Goal: Task Accomplishment & Management: Use online tool/utility

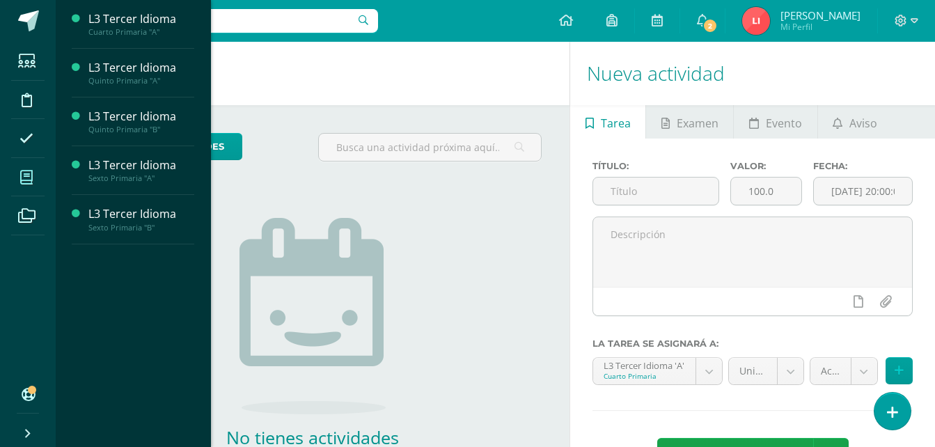
click at [40, 185] on span at bounding box center [26, 177] width 31 height 31
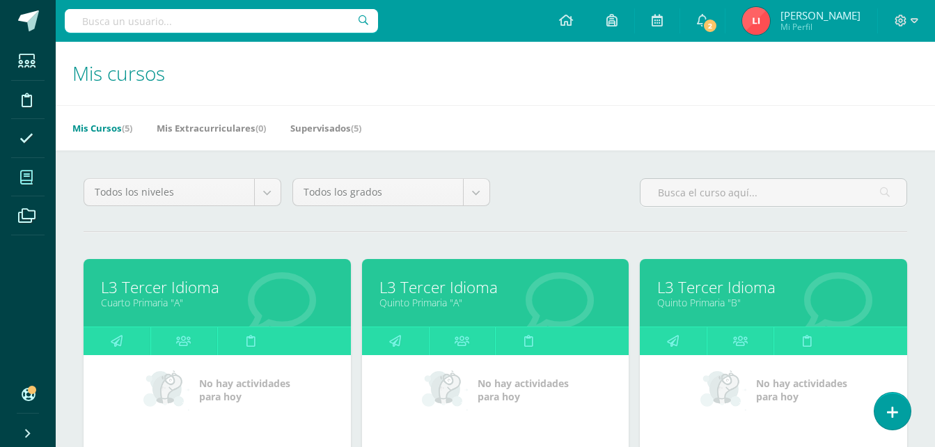
click at [725, 302] on link "Quinto Primaria "B"" at bounding box center [774, 302] width 233 height 13
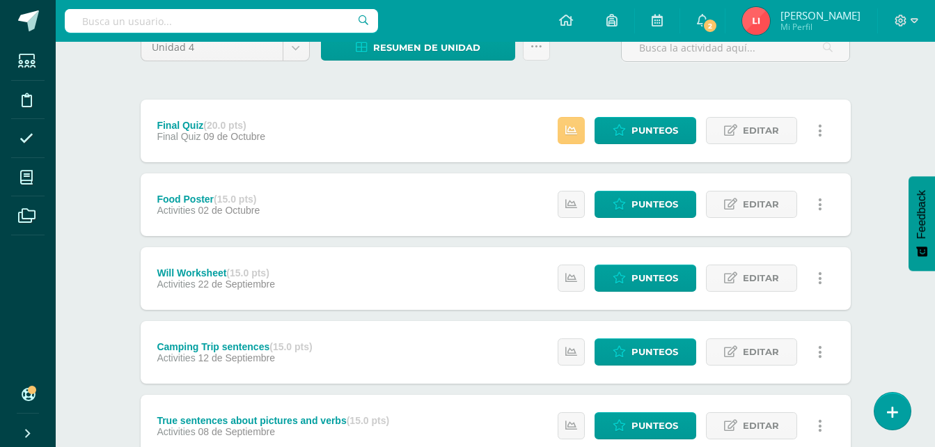
scroll to position [173, 0]
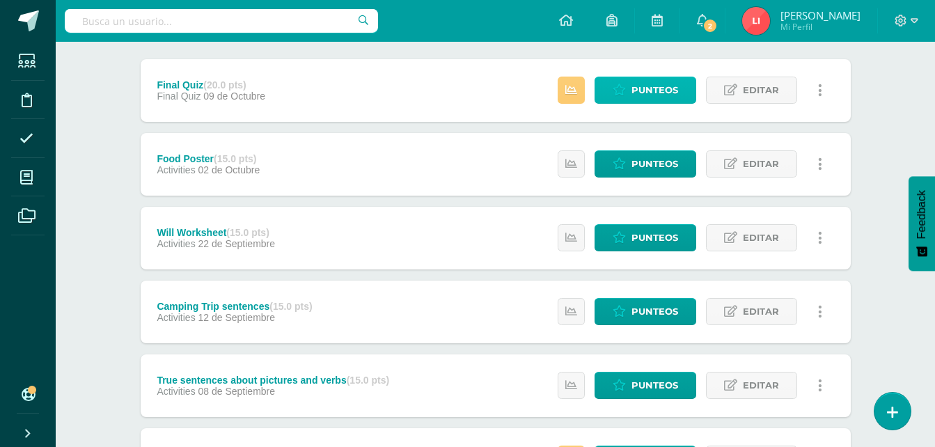
click at [632, 96] on link "Punteos" at bounding box center [646, 90] width 102 height 27
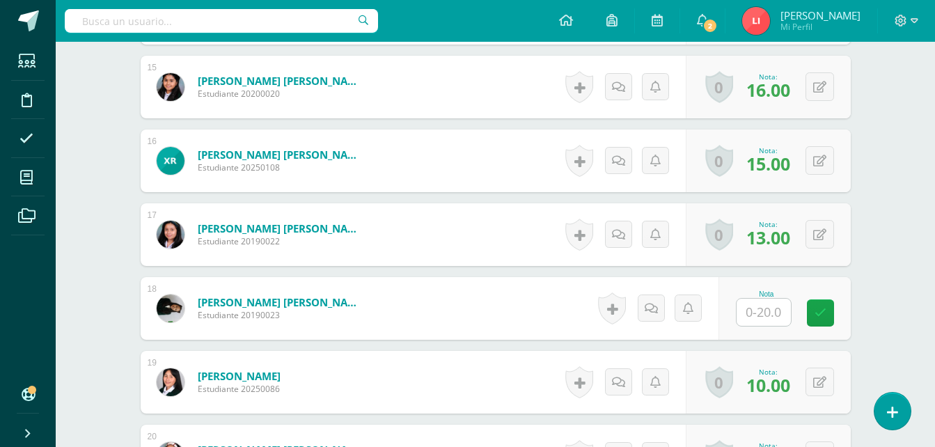
scroll to position [1477, 0]
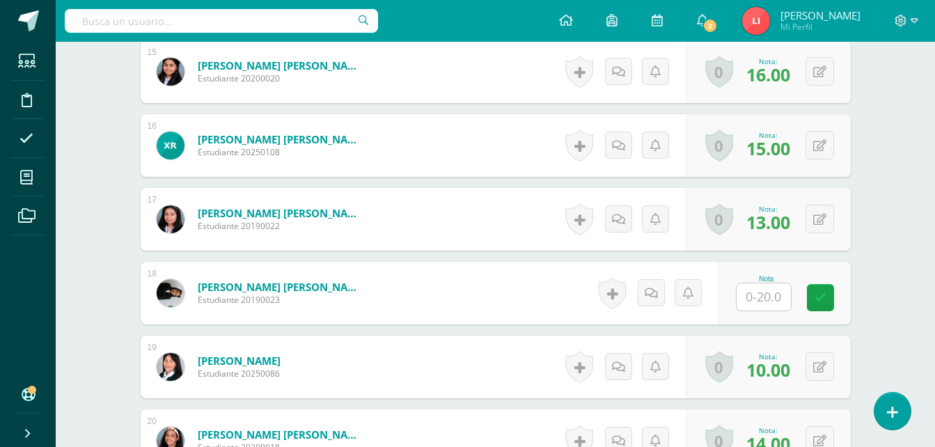
click at [761, 297] on input "text" at bounding box center [764, 296] width 54 height 27
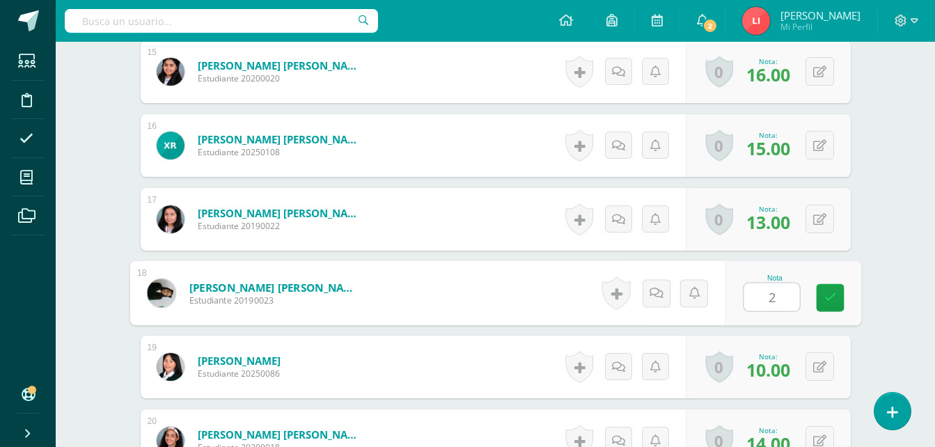
type input "20"
click at [822, 297] on link at bounding box center [830, 298] width 28 height 28
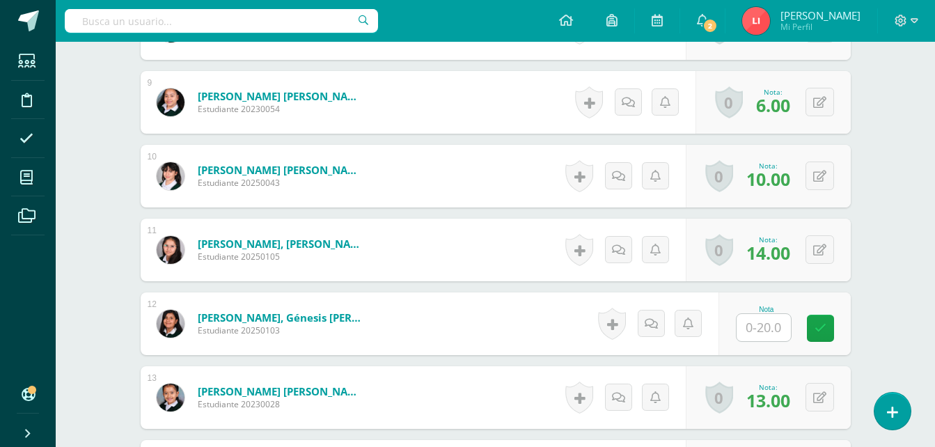
scroll to position [920, 0]
